Goal: Task Accomplishment & Management: Use online tool/utility

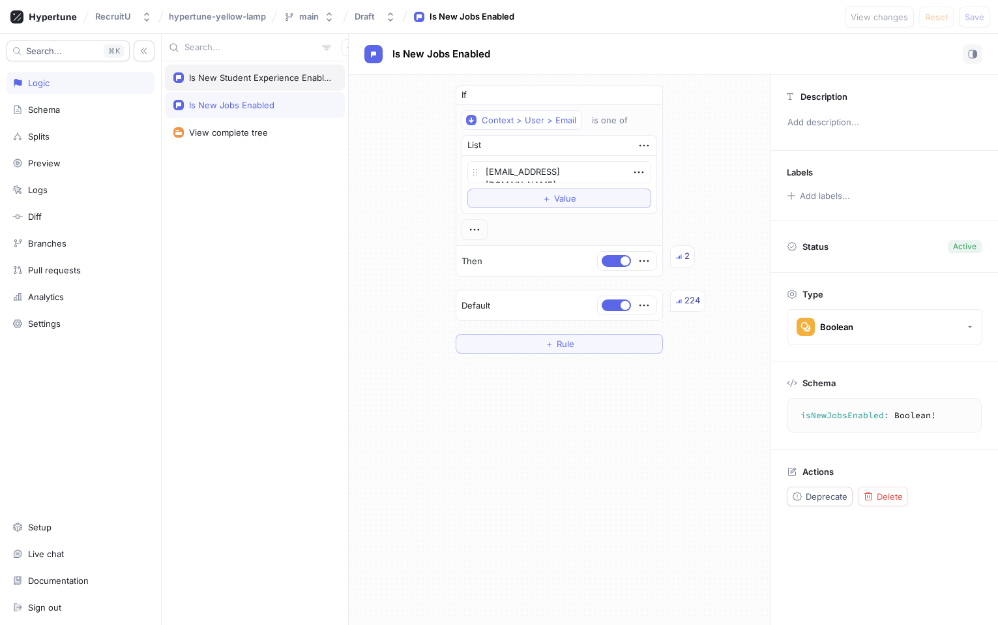
click at [266, 78] on div "Is New Student Experience Enabled" at bounding box center [260, 77] width 142 height 10
type textarea "x"
type textarea "isNewStudentExperienceEnabled: Boolean!"
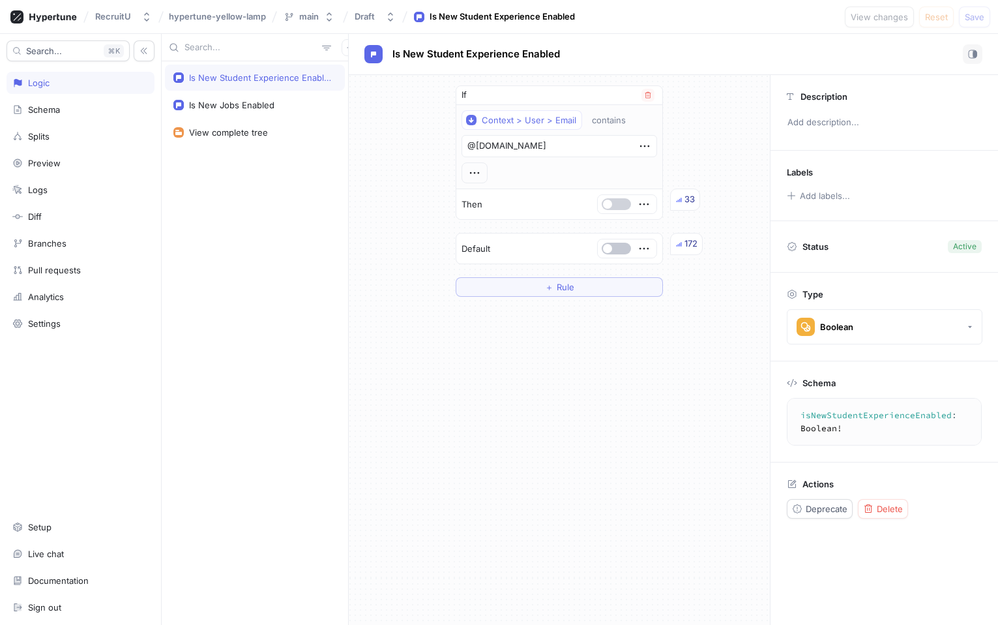
click at [617, 203] on button "button" at bounding box center [616, 204] width 29 height 12
type textarea "x"
click at [548, 284] on span "＋" at bounding box center [549, 287] width 8 height 8
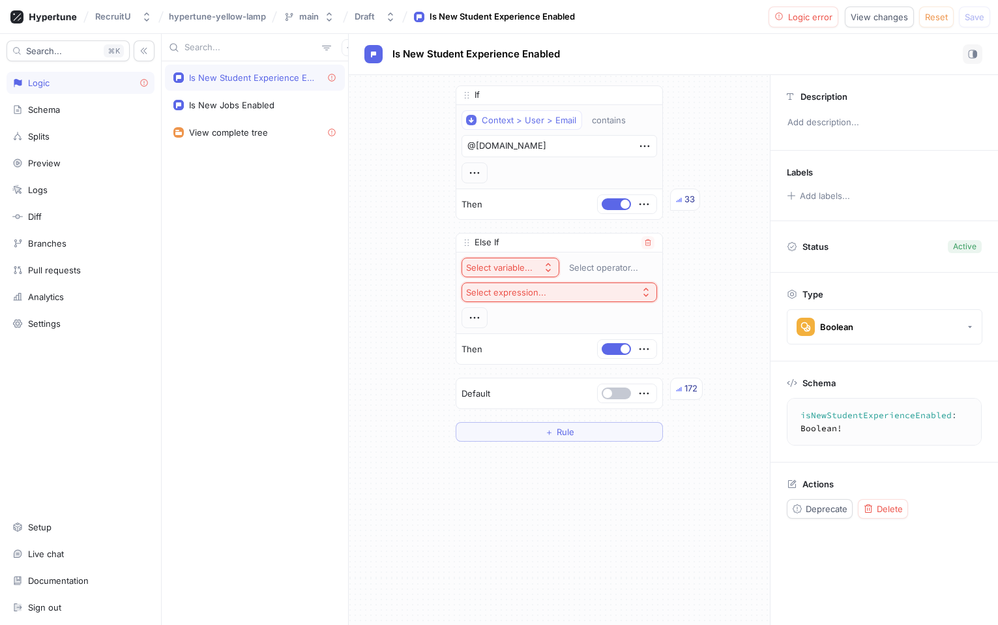
click at [522, 264] on div "Select variable..." at bounding box center [499, 267] width 67 height 11
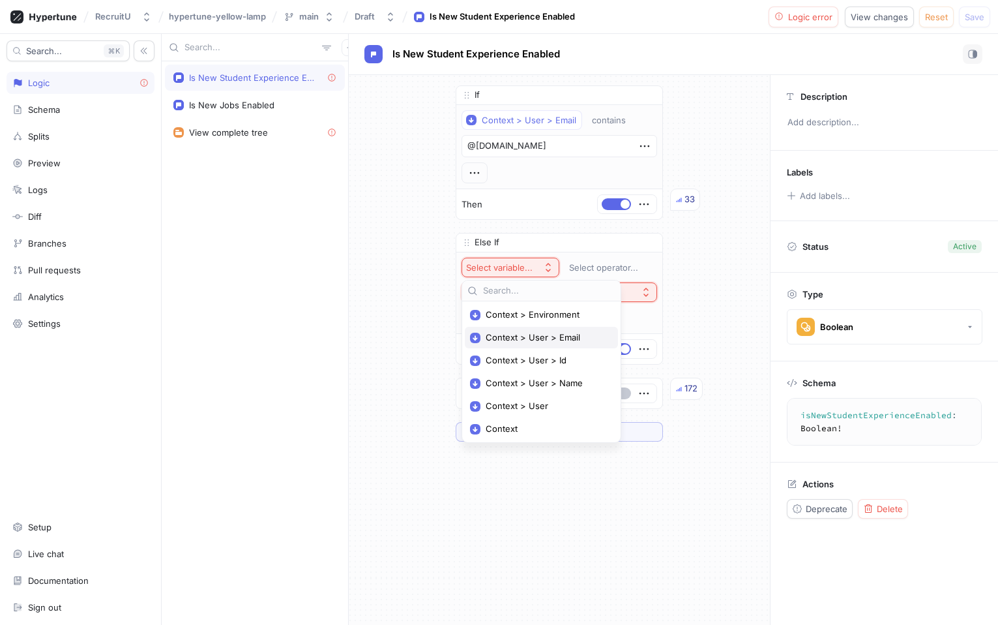
click at [542, 338] on span "Context > User > Email" at bounding box center [546, 337] width 121 height 11
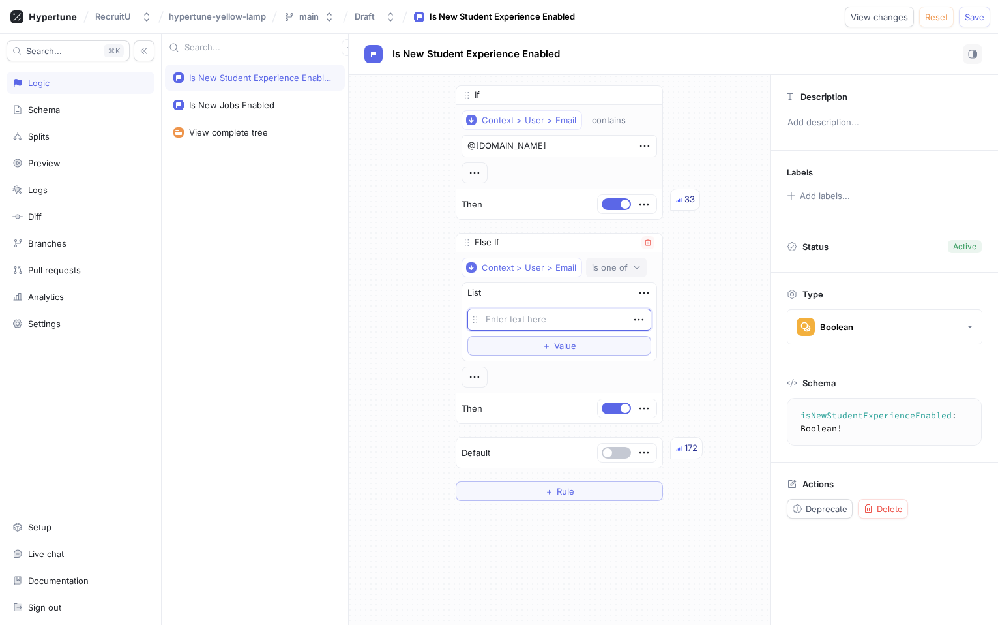
click at [606, 270] on div "is one of" at bounding box center [610, 267] width 36 height 11
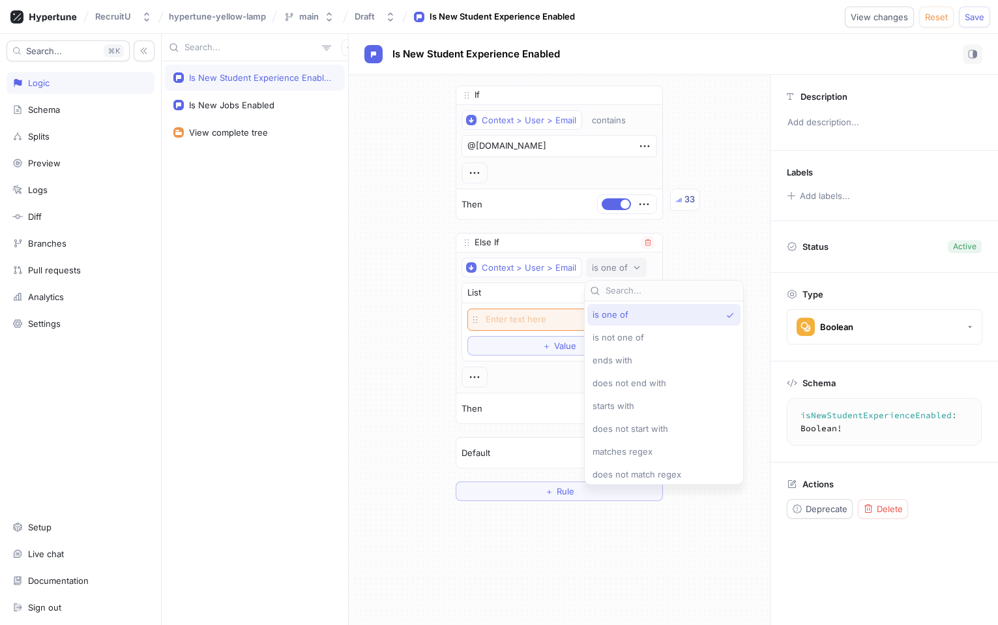
type textarea "x"
type input "con"
click at [604, 315] on span "contains" at bounding box center [610, 314] width 34 height 11
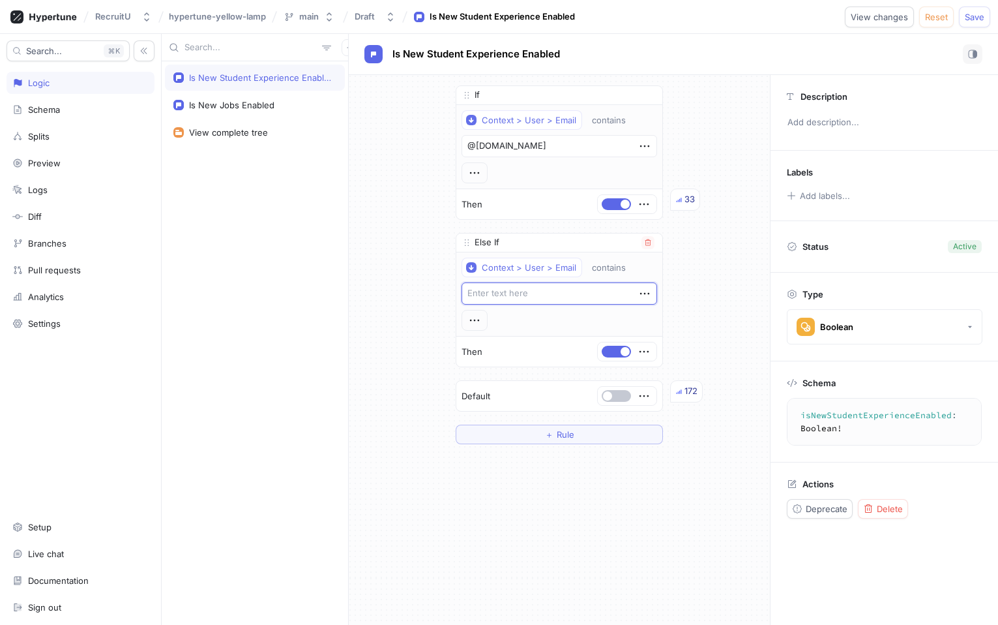
type textarea "x"
type textarea "@"
type textarea "x"
type textarea "@r"
type textarea "x"
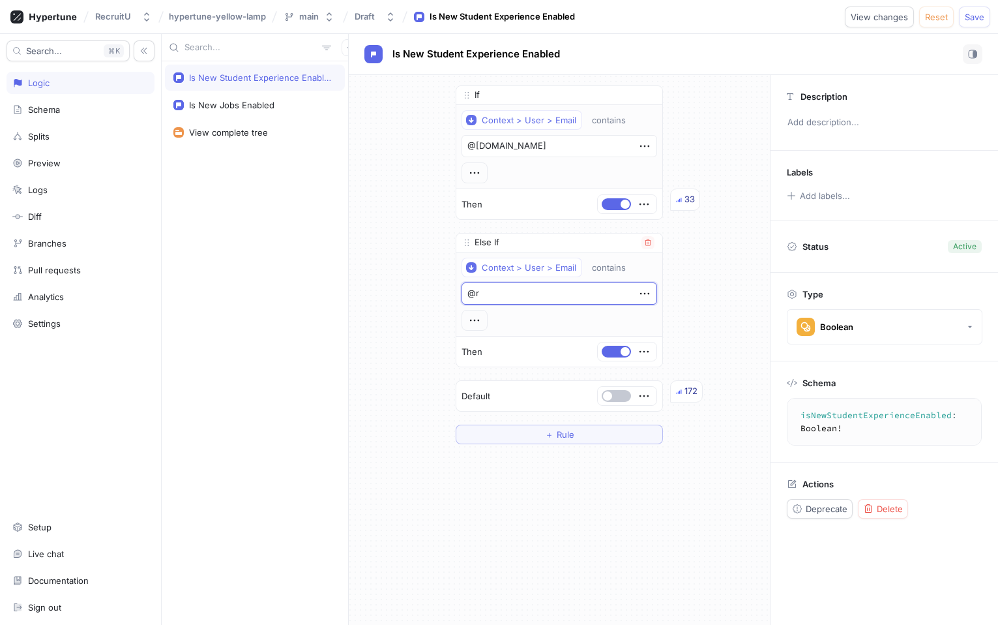
type textarea "@re"
type textarea "x"
type textarea "@rec"
type textarea "x"
type textarea "@recr"
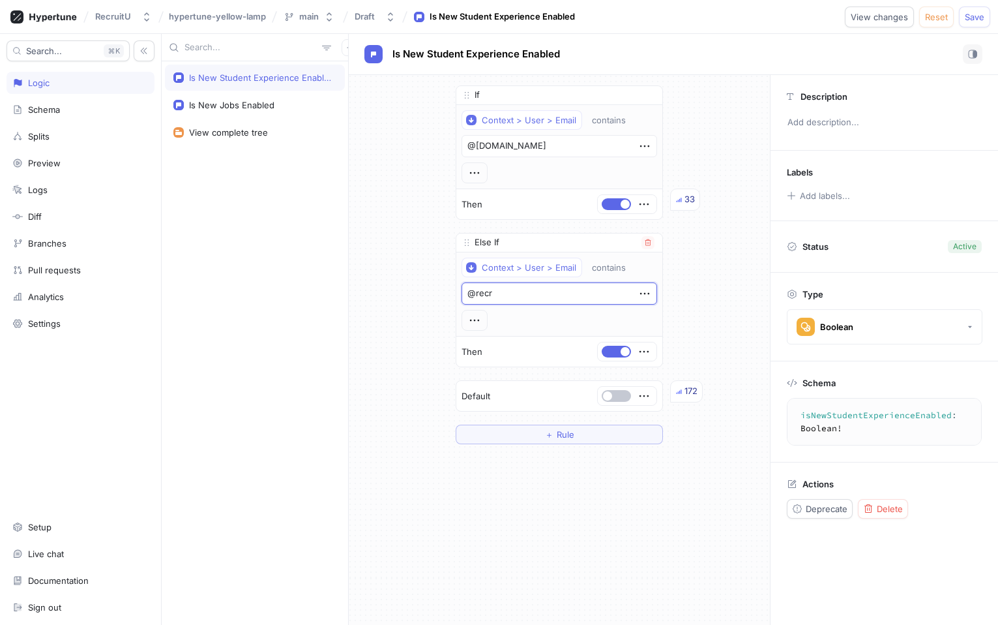
type textarea "x"
type textarea "@recru"
type textarea "x"
type textarea "@recrui"
type textarea "x"
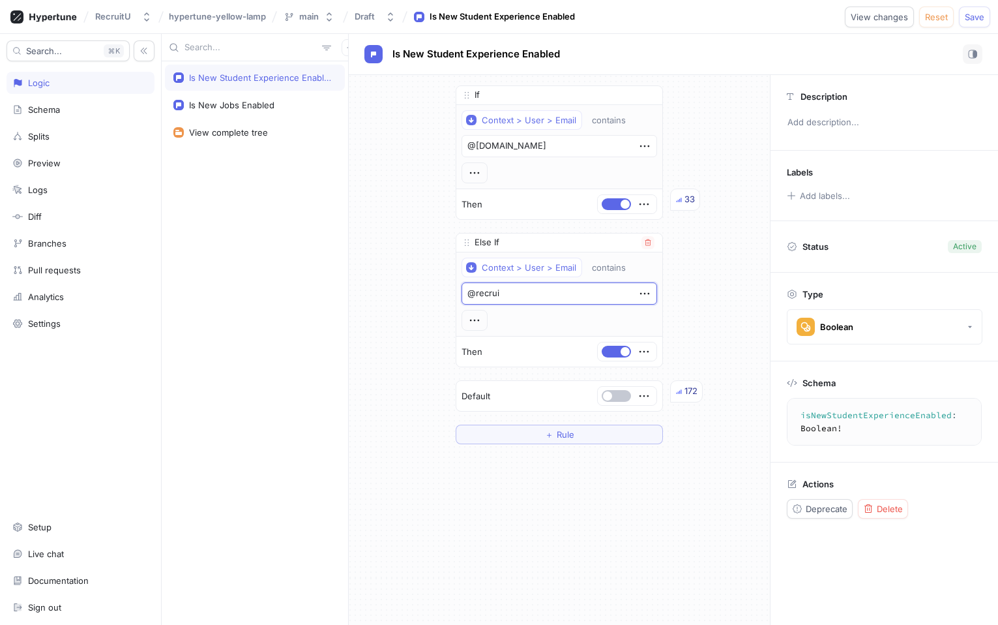
type textarea "@recruit"
type textarea "x"
type textarea "@recruitu"
type textarea "x"
type textarea "@recruitu."
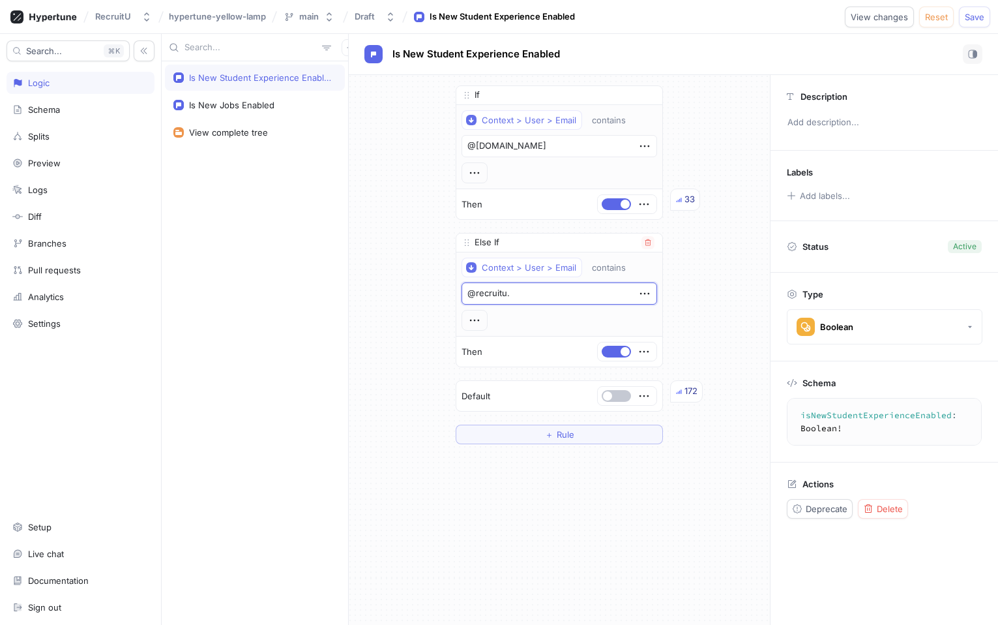
type textarea "x"
type textarea "@recruitu.i"
type textarea "x"
type textarea "@[DOMAIN_NAME]"
click at [614, 490] on div "If Context > User > Email contains @[DOMAIN_NAME] Then 33 Else If Context > Use…" at bounding box center [559, 350] width 421 height 550
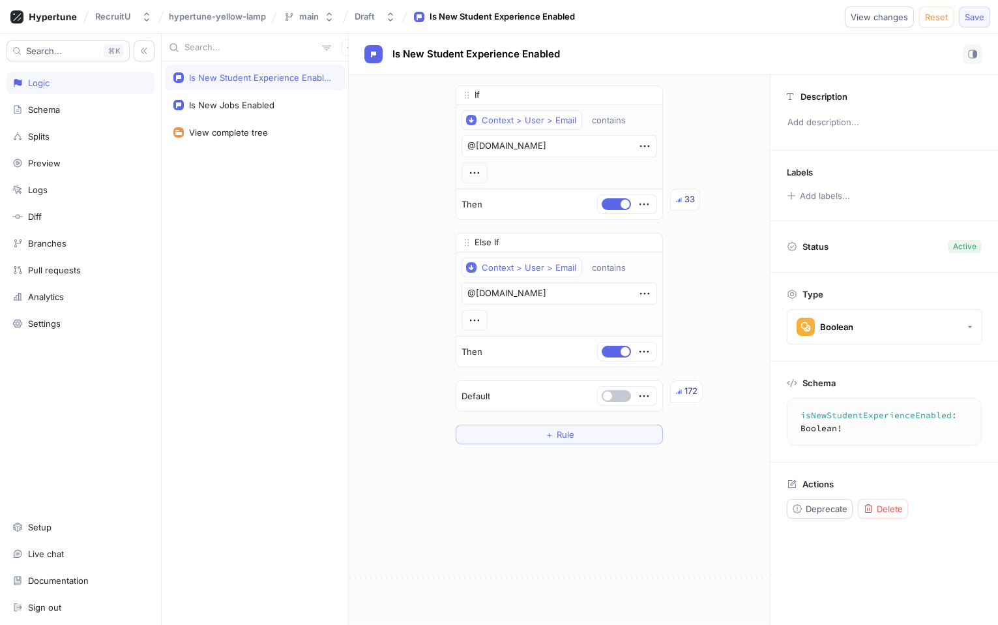
click at [981, 16] on span "Save" at bounding box center [975, 17] width 20 height 8
type textarea "x"
